Goal: Use online tool/utility: Utilize a website feature to perform a specific function

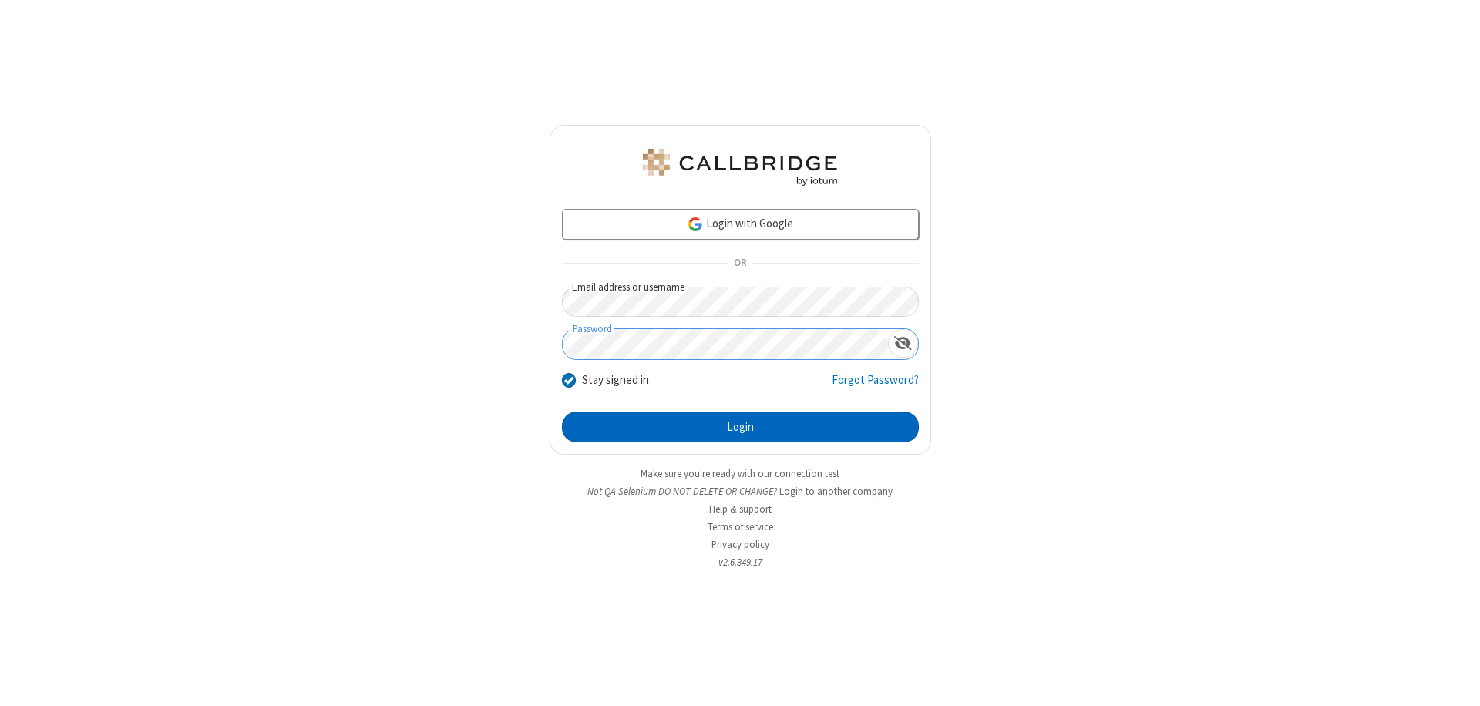
click at [740, 427] on button "Login" at bounding box center [740, 427] width 357 height 31
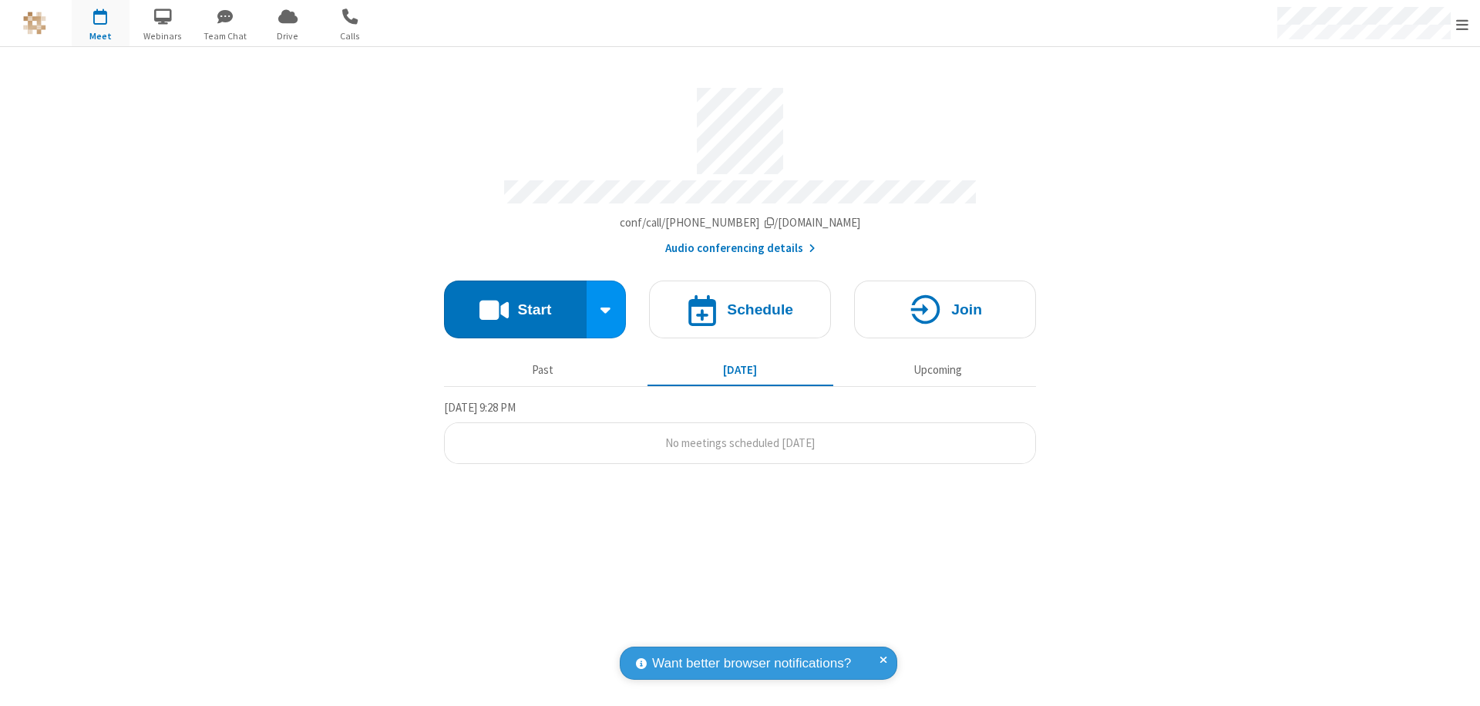
click at [515, 302] on button "Start" at bounding box center [515, 310] width 143 height 58
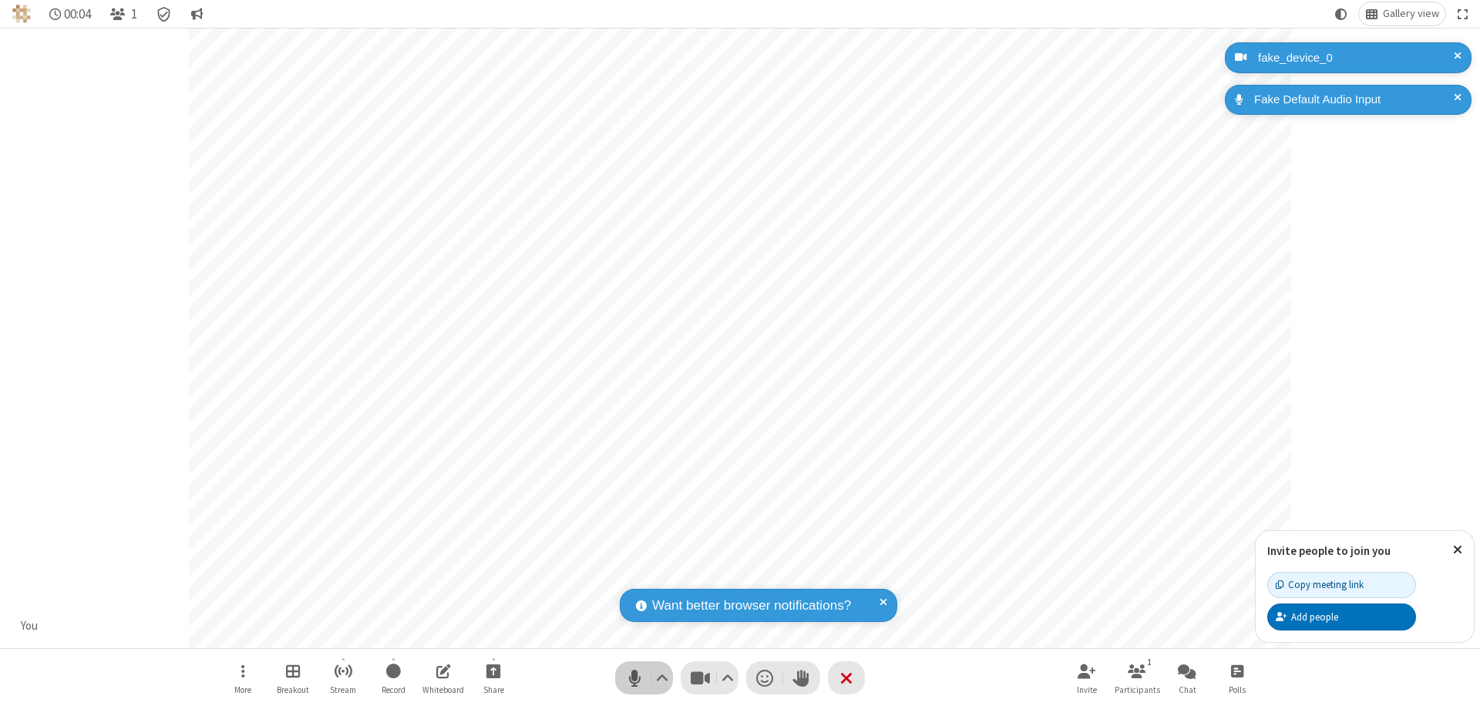
click at [634, 677] on span "Mute (⌘+Shift+A)" at bounding box center [634, 678] width 23 height 22
click at [634, 677] on span "Unmute (⌘+Shift+A)" at bounding box center [634, 678] width 23 height 22
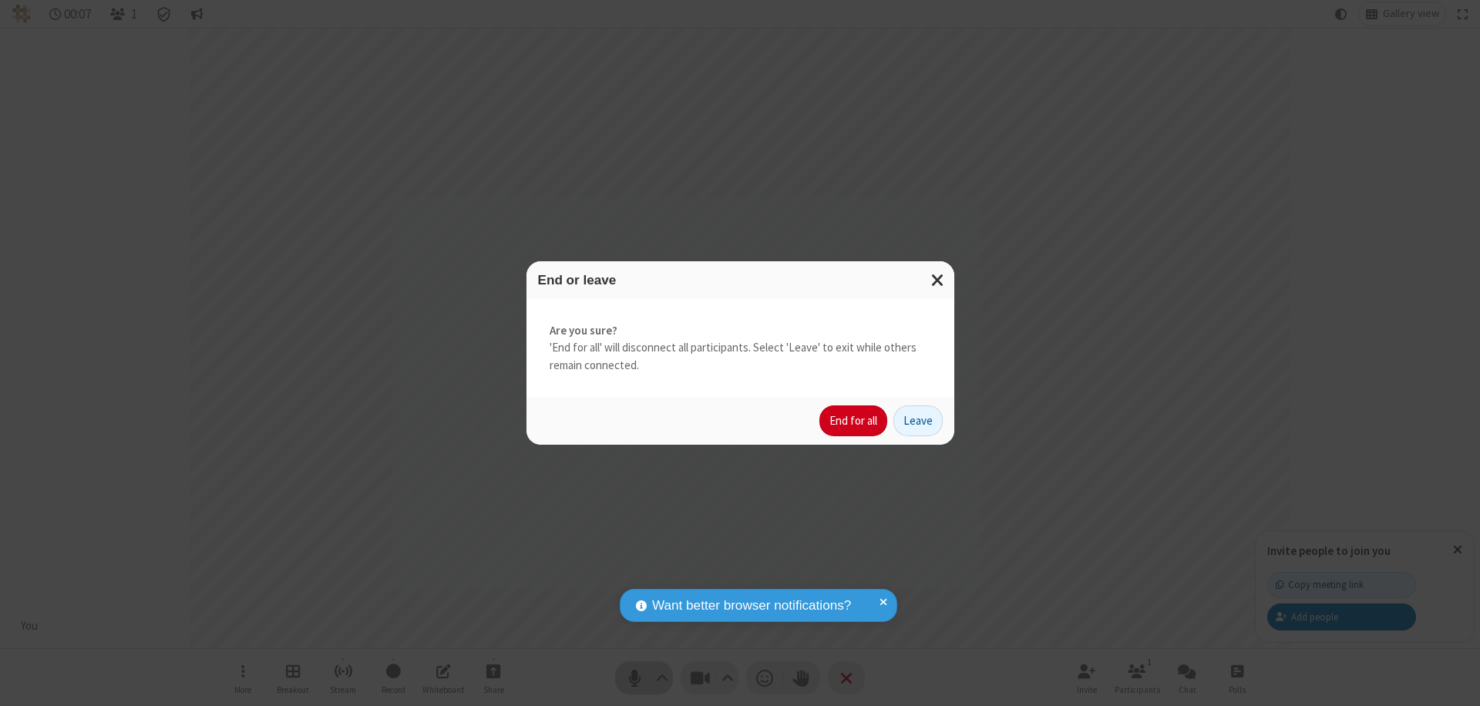
click at [854, 421] on button "End for all" at bounding box center [853, 420] width 68 height 31
